Goal: Task Accomplishment & Management: Complete application form

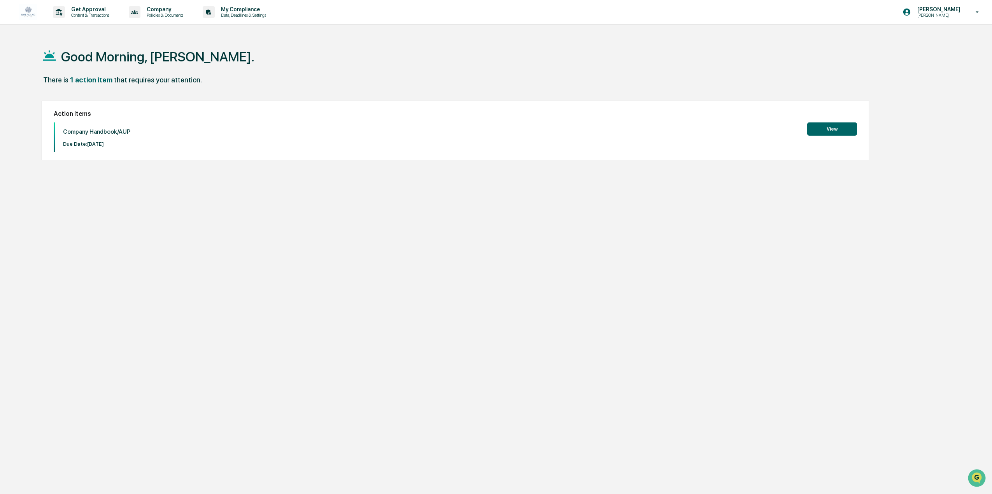
click at [827, 132] on button "View" at bounding box center [832, 129] width 50 height 13
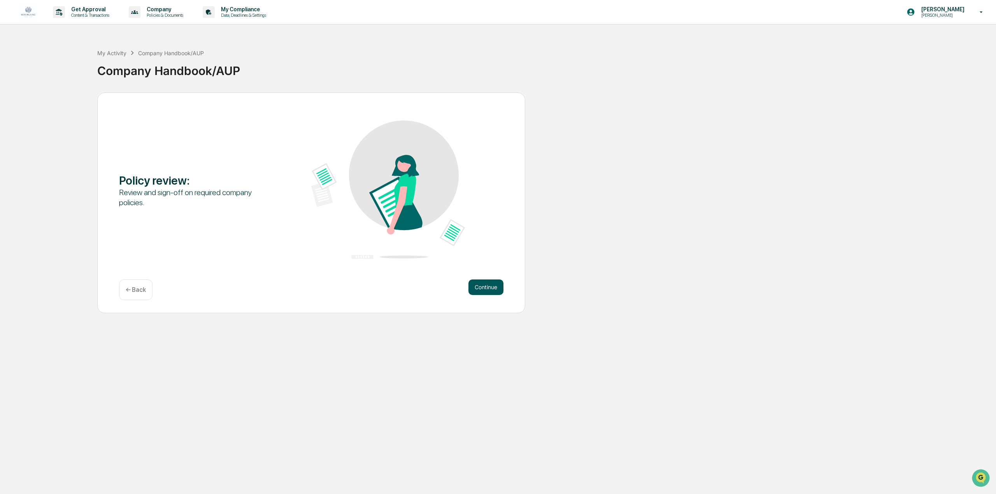
click at [493, 287] on button "Continue" at bounding box center [485, 288] width 35 height 16
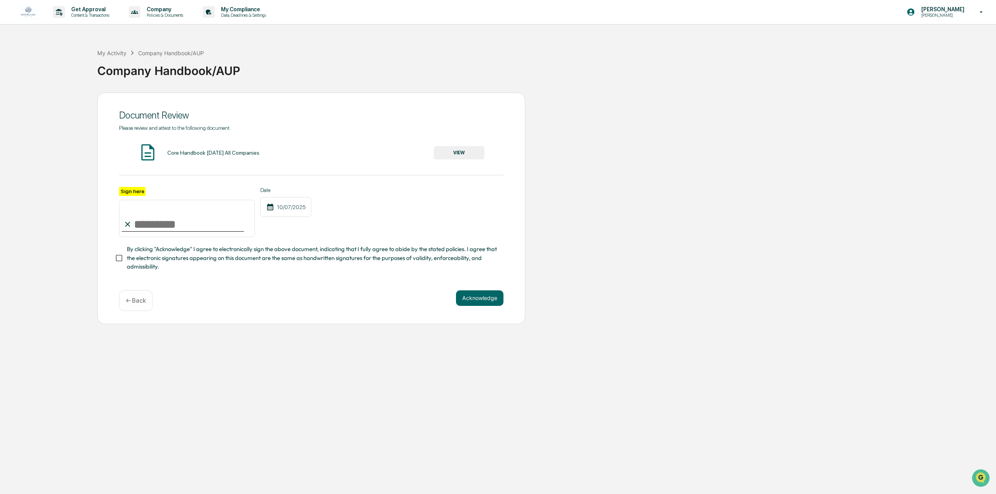
click at [145, 211] on input "Sign here" at bounding box center [187, 218] width 136 height 37
type input "**********"
click at [486, 298] on button "Acknowledge" at bounding box center [479, 299] width 47 height 16
click at [468, 155] on button "VIEW" at bounding box center [459, 152] width 51 height 13
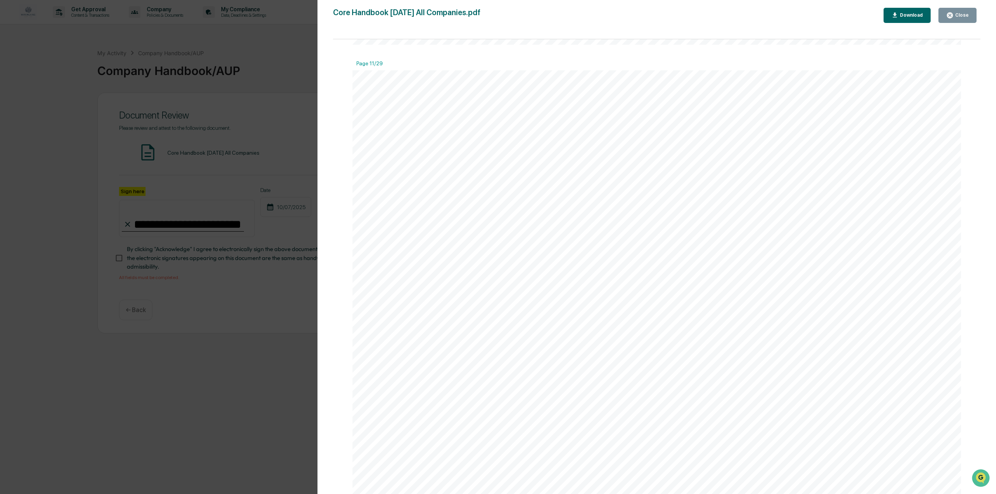
scroll to position [8909, 0]
click at [906, 11] on button "Download" at bounding box center [906, 15] width 47 height 15
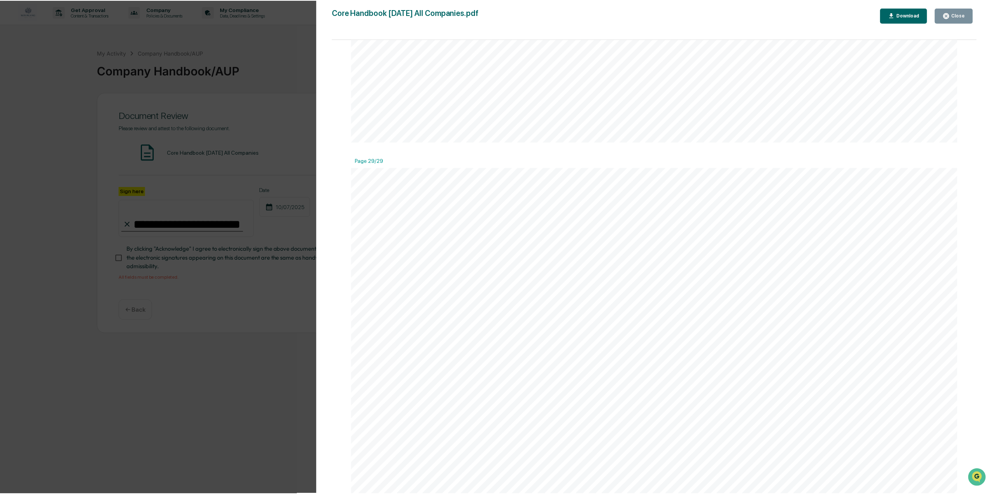
scroll to position [25237, 0]
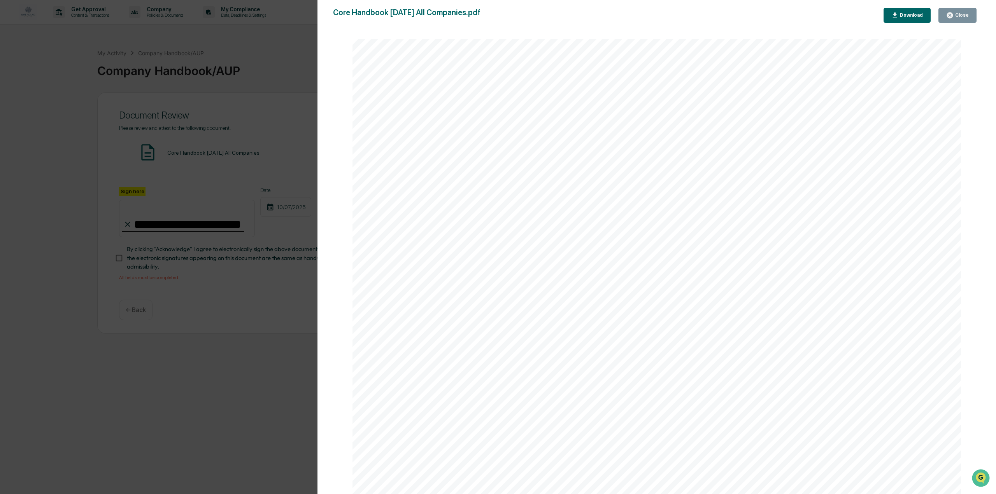
click at [954, 12] on icon "button" at bounding box center [949, 15] width 7 height 7
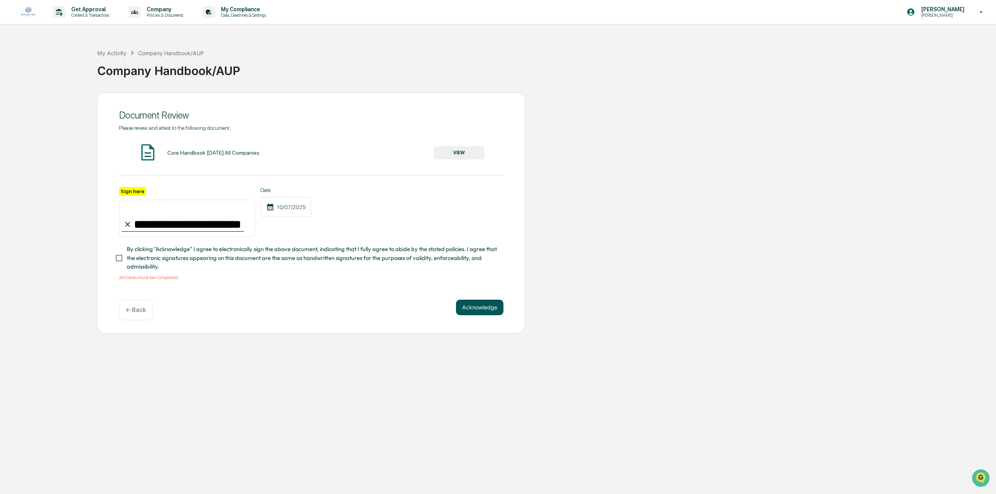
click at [491, 310] on button "Acknowledge" at bounding box center [479, 308] width 47 height 16
click at [476, 312] on button "Acknowledge" at bounding box center [479, 308] width 47 height 16
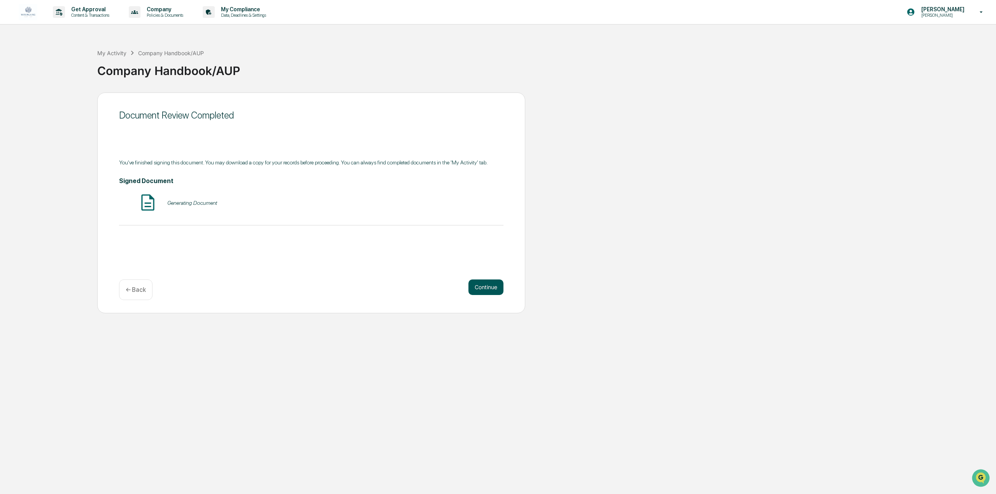
click at [491, 284] on button "Continue" at bounding box center [485, 288] width 35 height 16
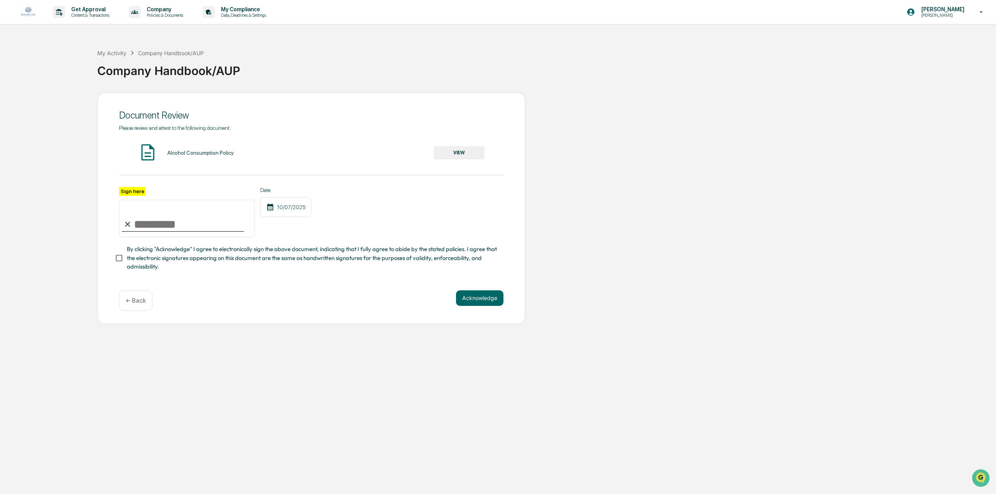
click at [177, 221] on input "Sign here" at bounding box center [187, 218] width 136 height 37
type input "**********"
drag, startPoint x: 448, startPoint y: 197, endPoint x: 456, endPoint y: 187, distance: 13.2
click at [448, 197] on div "**********" at bounding box center [311, 212] width 384 height 51
click at [463, 152] on button "VIEW" at bounding box center [459, 152] width 51 height 13
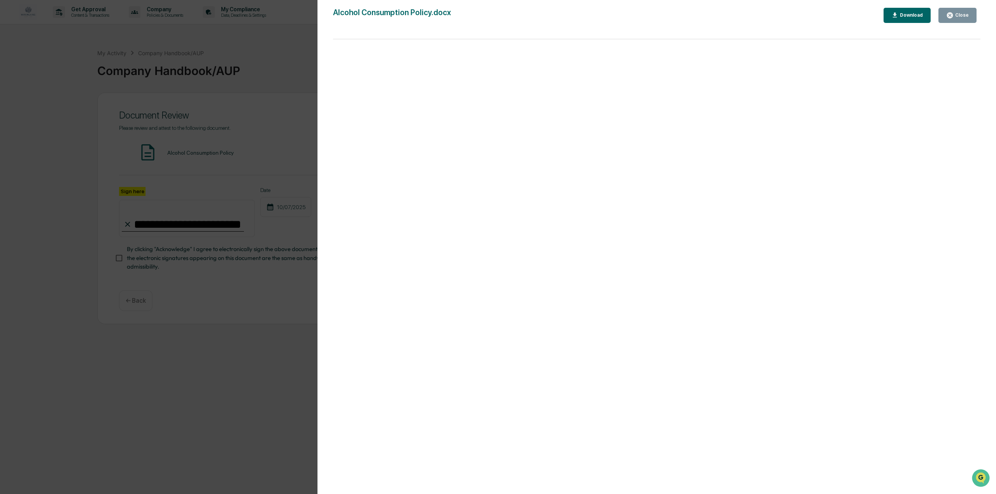
click at [956, 16] on div "Close" at bounding box center [961, 14] width 15 height 5
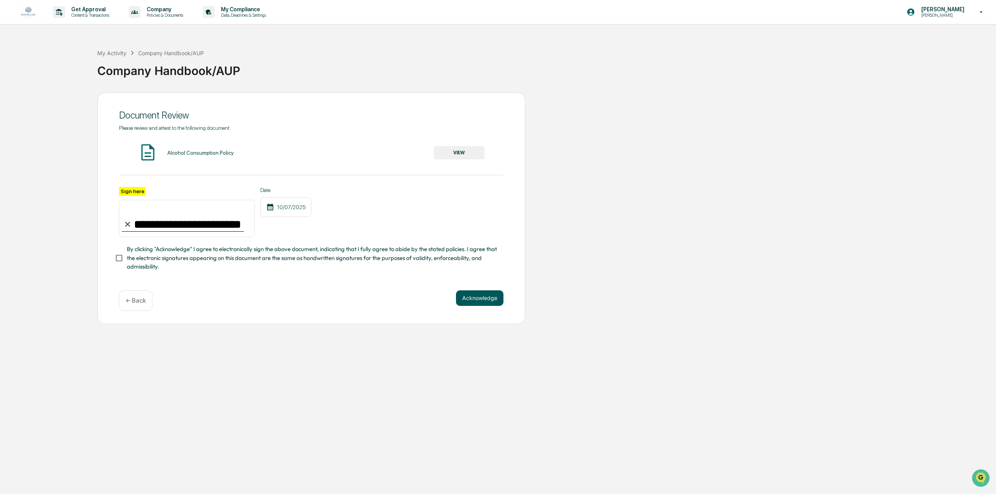
click at [475, 301] on button "Acknowledge" at bounding box center [479, 299] width 47 height 16
click at [473, 308] on button "Acknowledge" at bounding box center [479, 308] width 47 height 16
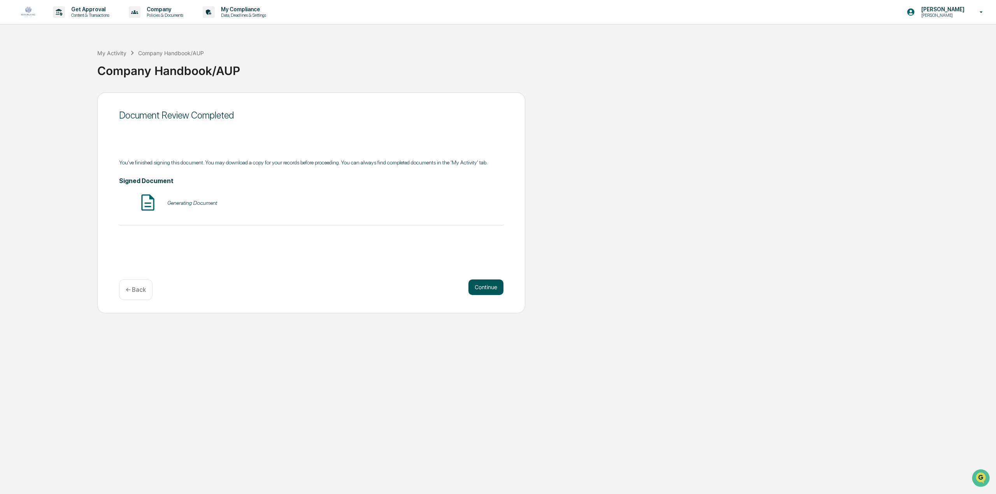
click at [484, 289] on button "Continue" at bounding box center [485, 288] width 35 height 16
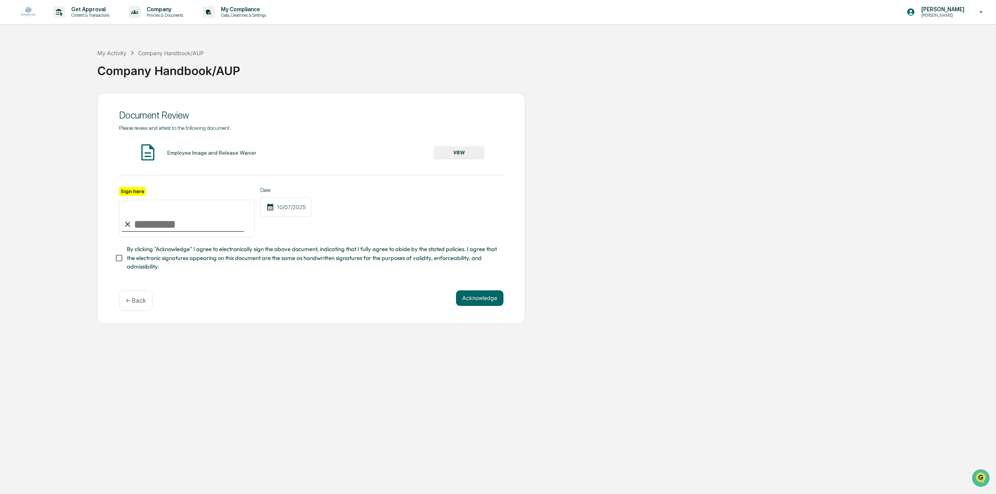
click at [186, 226] on input "Sign here" at bounding box center [187, 218] width 136 height 37
click at [470, 151] on button "VIEW" at bounding box center [459, 152] width 51 height 13
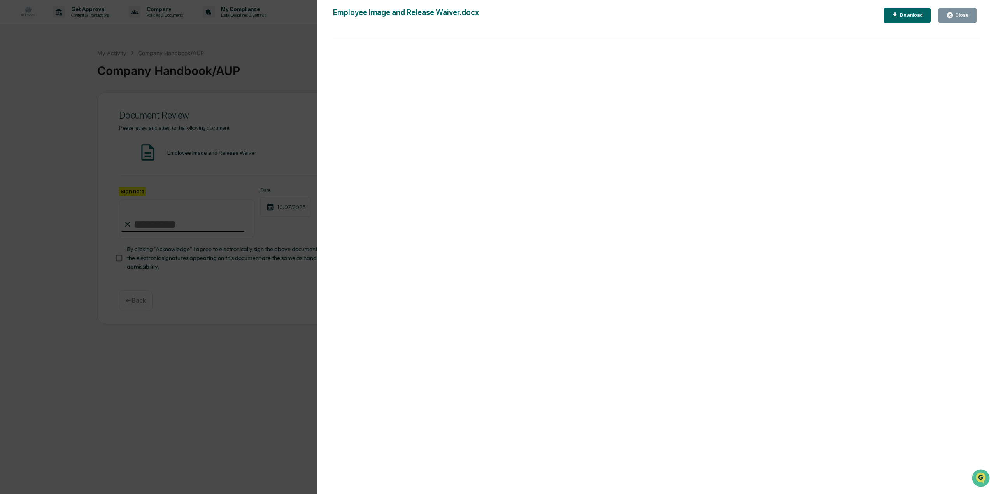
click at [961, 14] on div "Close" at bounding box center [961, 14] width 15 height 5
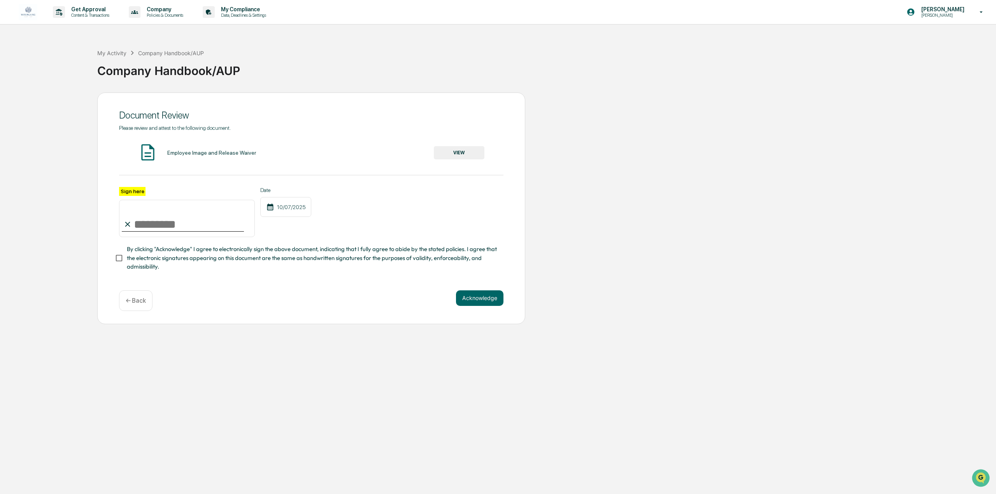
click at [179, 226] on input "Sign here" at bounding box center [187, 218] width 136 height 37
type input "**********"
click at [486, 301] on button "Acknowledge" at bounding box center [479, 299] width 47 height 16
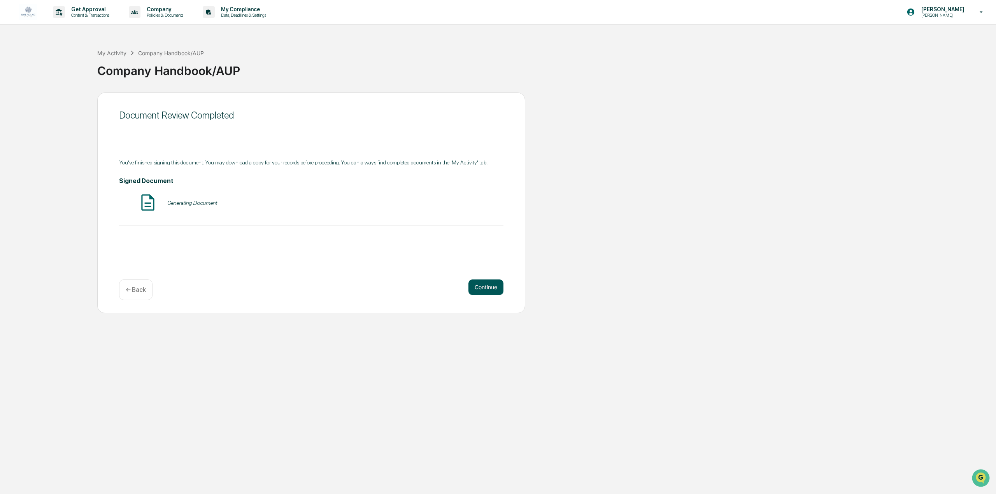
click at [479, 284] on button "Continue" at bounding box center [485, 288] width 35 height 16
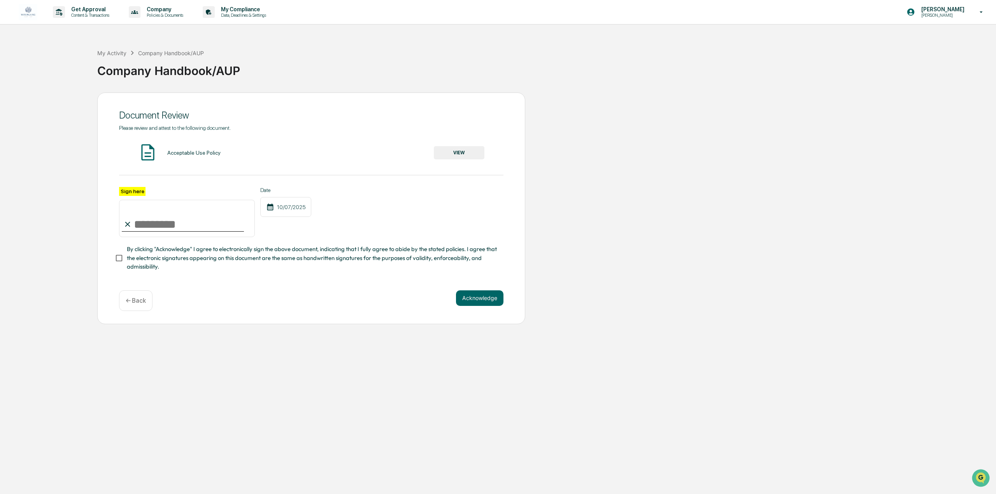
click at [170, 233] on input "Sign here" at bounding box center [187, 218] width 136 height 37
type input "**********"
click at [462, 156] on button "VIEW" at bounding box center [459, 152] width 51 height 13
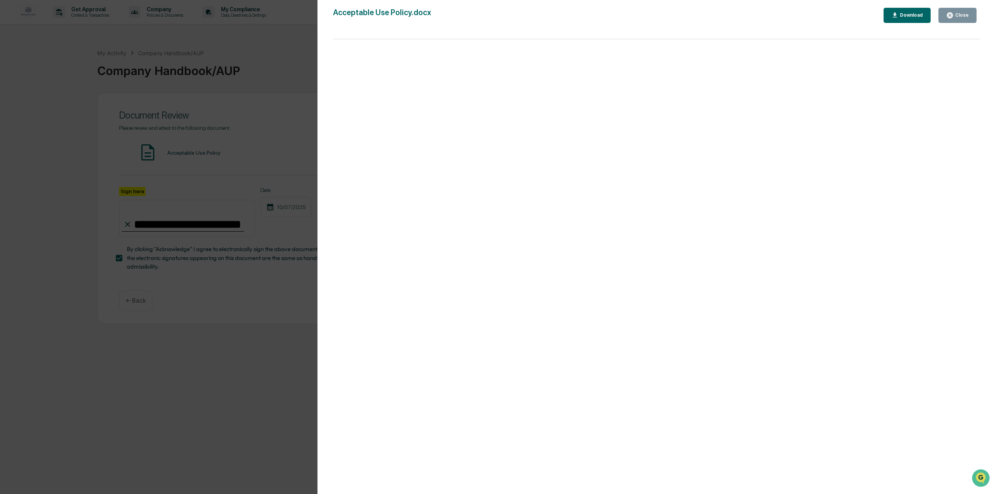
click at [953, 14] on icon "button" at bounding box center [950, 15] width 6 height 6
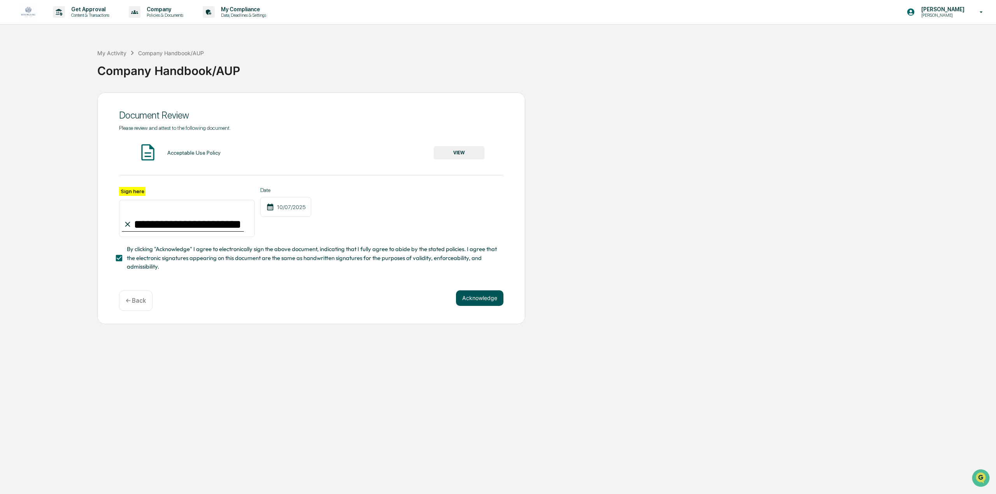
click at [486, 301] on button "Acknowledge" at bounding box center [479, 299] width 47 height 16
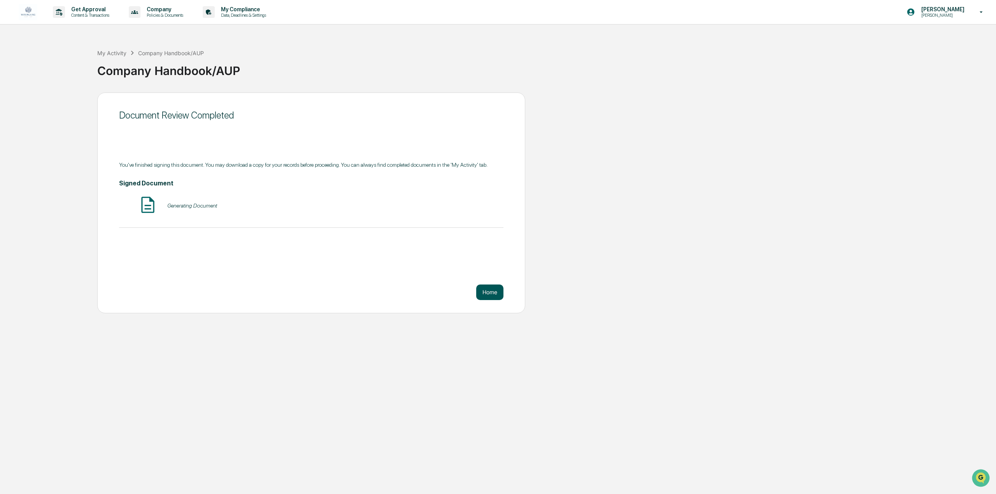
click at [502, 291] on button "Home" at bounding box center [489, 293] width 27 height 16
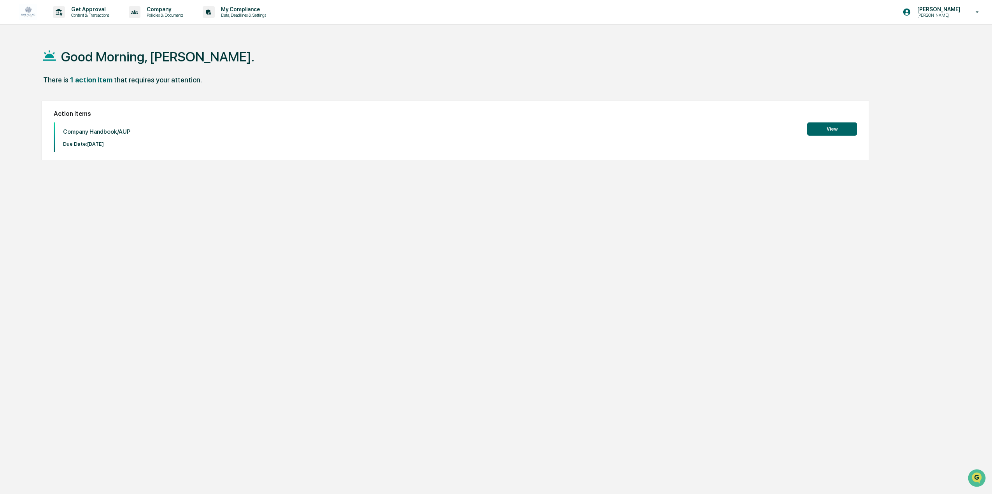
click at [839, 130] on button "View" at bounding box center [832, 129] width 50 height 13
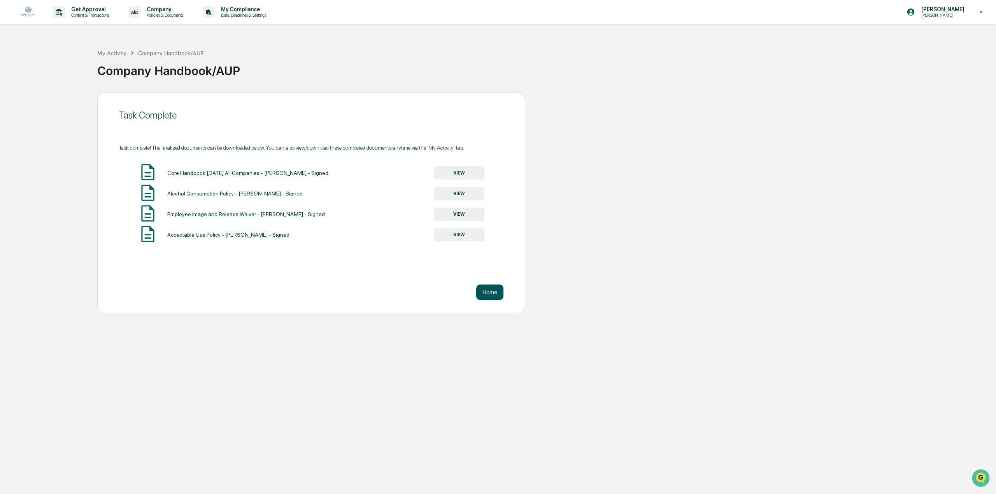
click at [491, 293] on button "Home" at bounding box center [489, 293] width 27 height 16
